Goal: Task Accomplishment & Management: Manage account settings

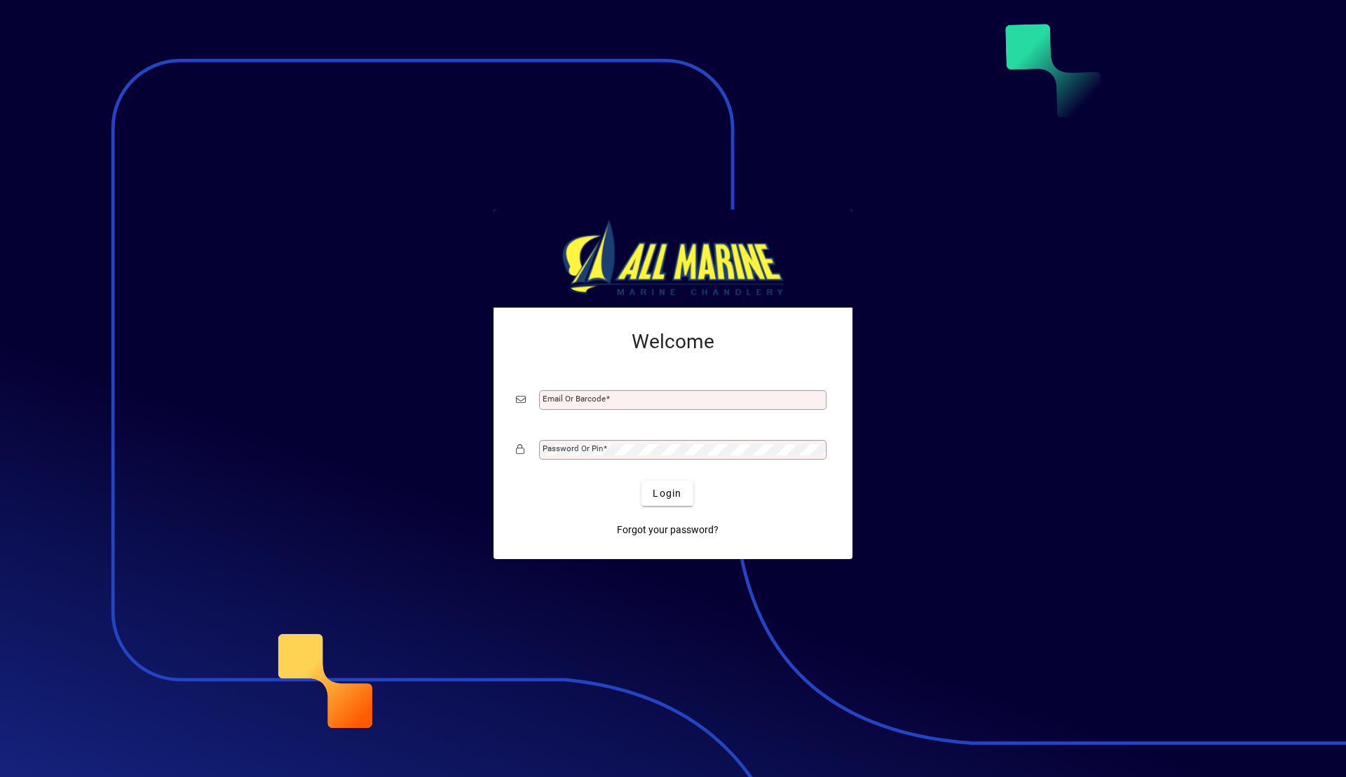
click at [717, 402] on input "Email or Barcode" at bounding box center [683, 400] width 283 height 11
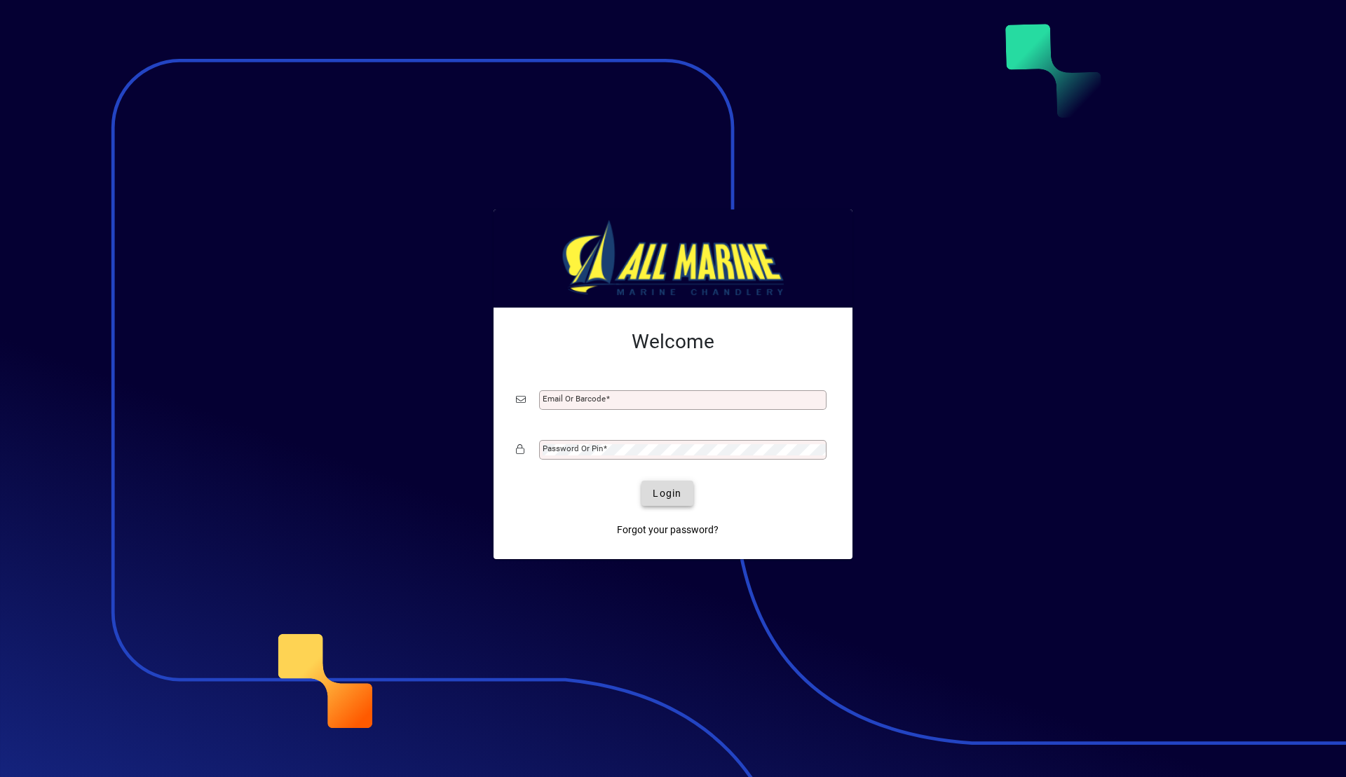
click at [678, 491] on span "Login" at bounding box center [666, 493] width 29 height 15
click at [627, 394] on div "Email or Barcode" at bounding box center [682, 400] width 287 height 20
click at [610, 401] on input "Email or Barcode" at bounding box center [683, 400] width 283 height 11
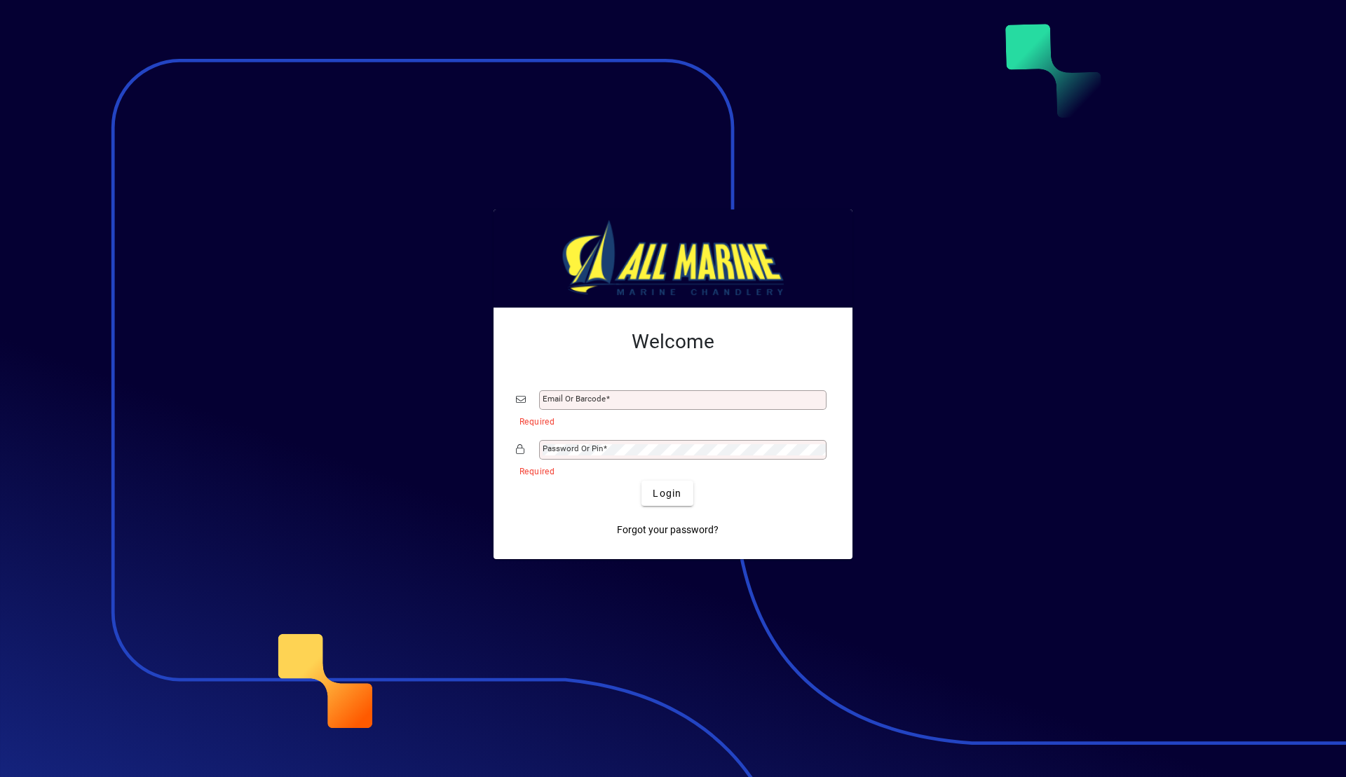
click at [610, 401] on input "Email or Barcode" at bounding box center [683, 400] width 283 height 11
click at [619, 397] on input "Email or Barcode" at bounding box center [683, 400] width 283 height 11
